Goal: Transaction & Acquisition: Purchase product/service

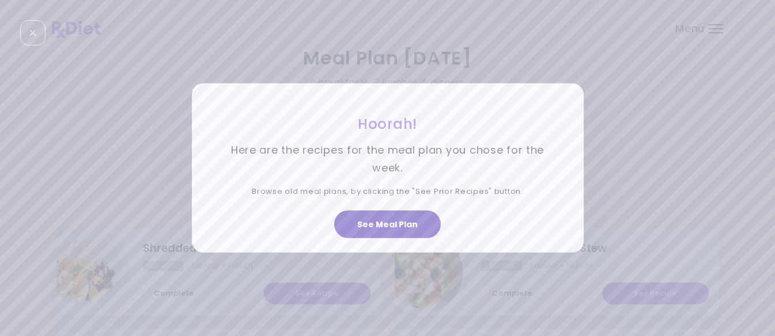
click at [389, 223] on button "See Meal Plan" at bounding box center [387, 225] width 107 height 28
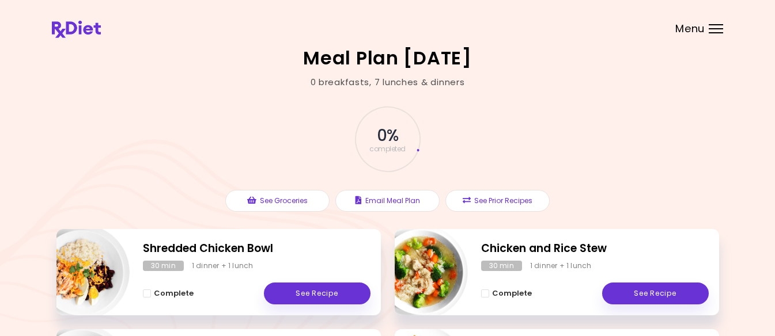
click at [712, 26] on div "Menu" at bounding box center [715, 28] width 14 height 9
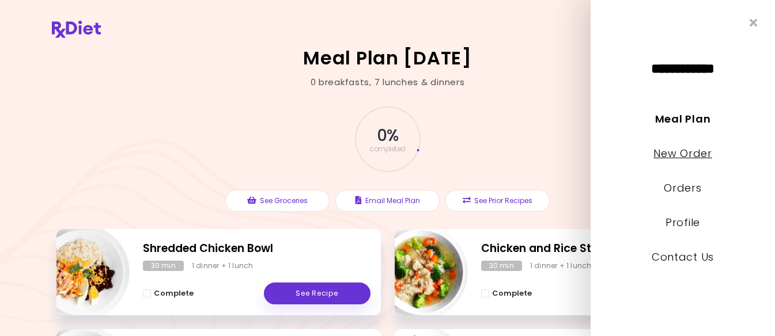
click at [674, 154] on link "New Order" at bounding box center [682, 153] width 58 height 14
select select "*"
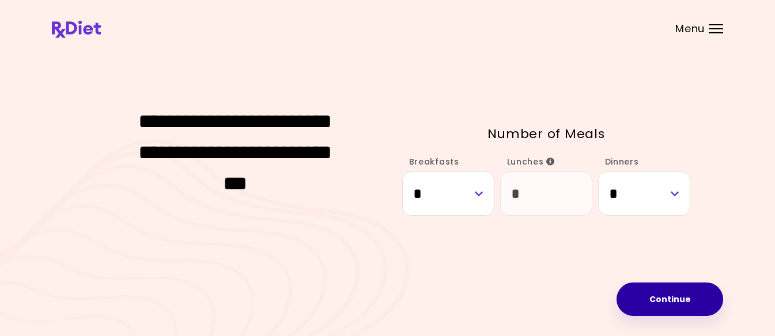
click at [676, 298] on button "Continue" at bounding box center [669, 299] width 107 height 33
